Goal: Answer question/provide support: Ask a question

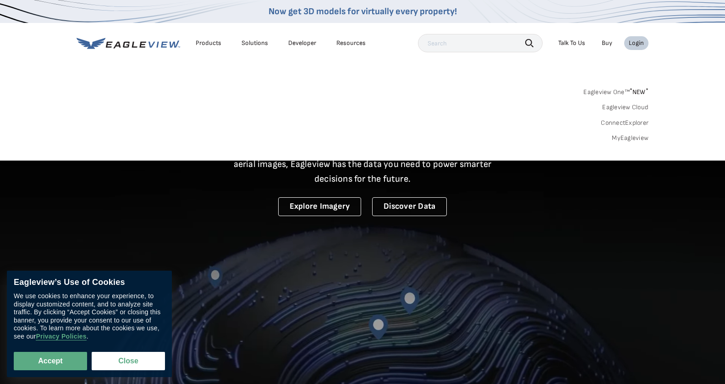
click at [644, 137] on link "MyEagleview" at bounding box center [630, 138] width 37 height 8
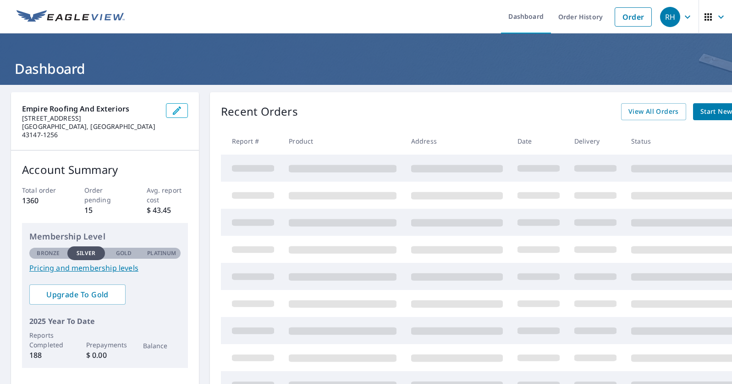
click at [660, 19] on div "RH" at bounding box center [670, 17] width 20 height 20
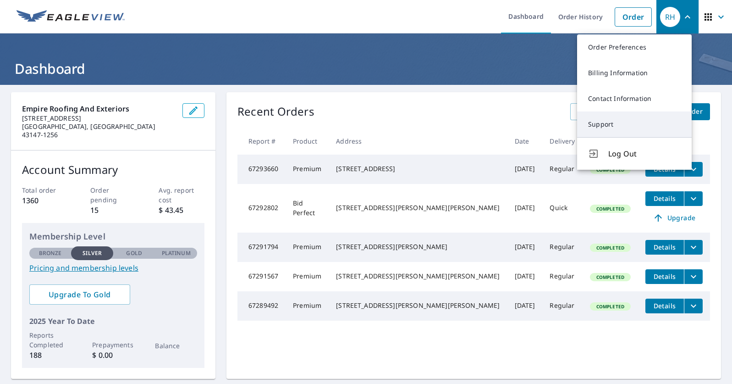
click at [620, 124] on link "Support" at bounding box center [634, 124] width 115 height 26
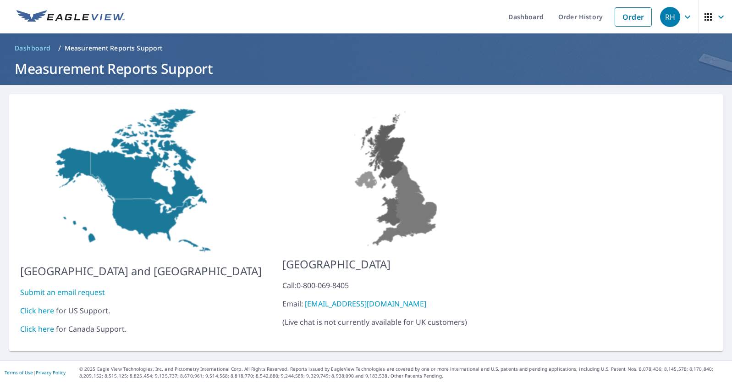
click at [33, 305] on link "Click here" at bounding box center [37, 310] width 34 height 10
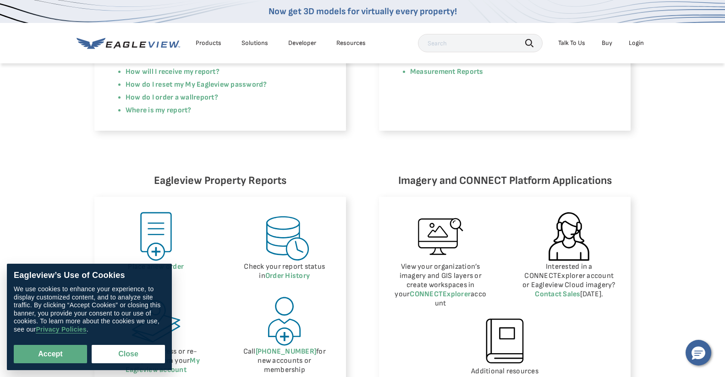
scroll to position [391, 0]
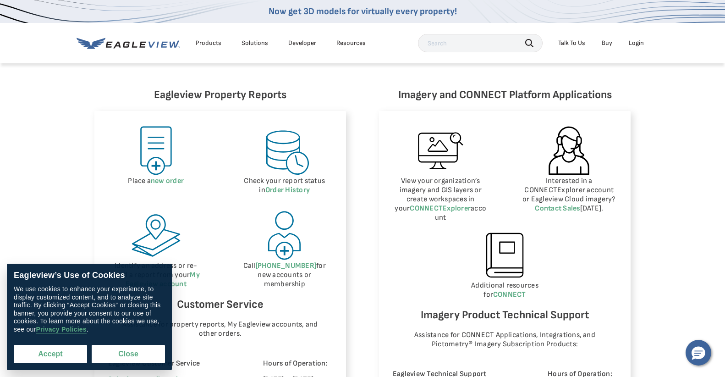
click at [58, 355] on button "Accept" at bounding box center [50, 354] width 73 height 18
checkbox input "true"
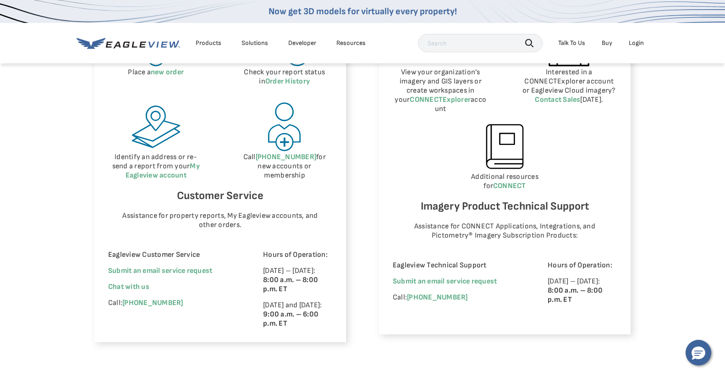
scroll to position [476, 0]
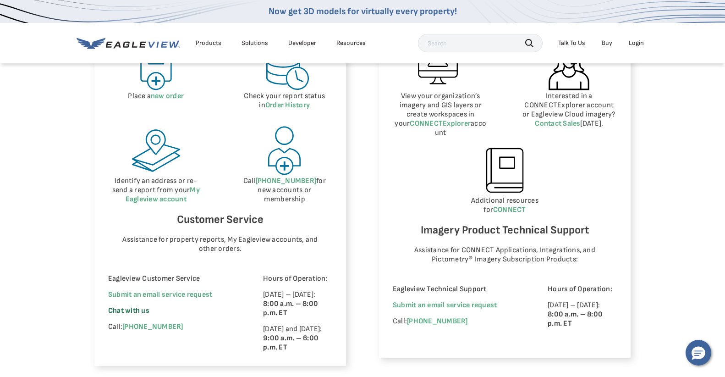
click at [131, 312] on span "Chat with us" at bounding box center [128, 310] width 41 height 9
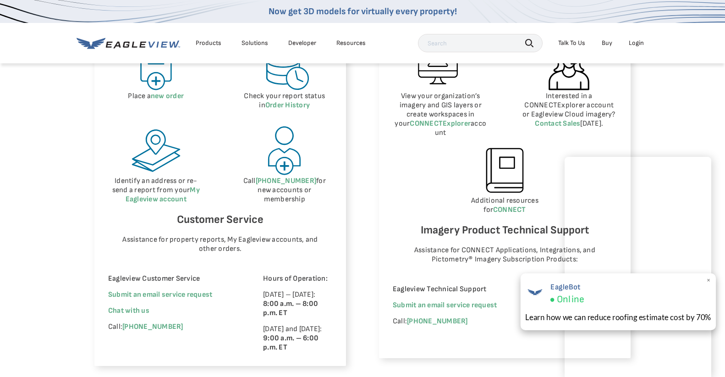
click at [709, 279] on span "×" at bounding box center [708, 280] width 5 height 10
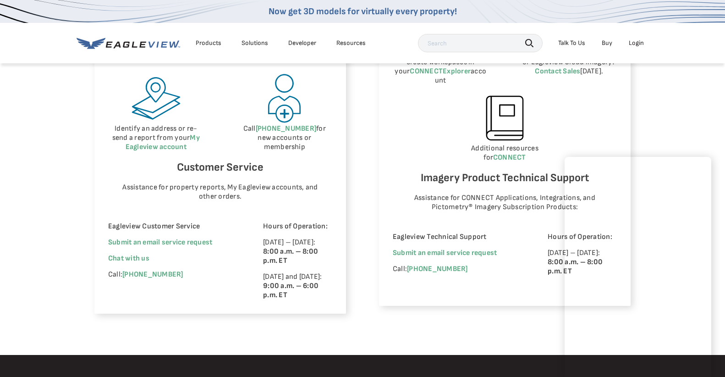
scroll to position [531, 0]
